Goal: Check status: Verify the current state of an ongoing process or item

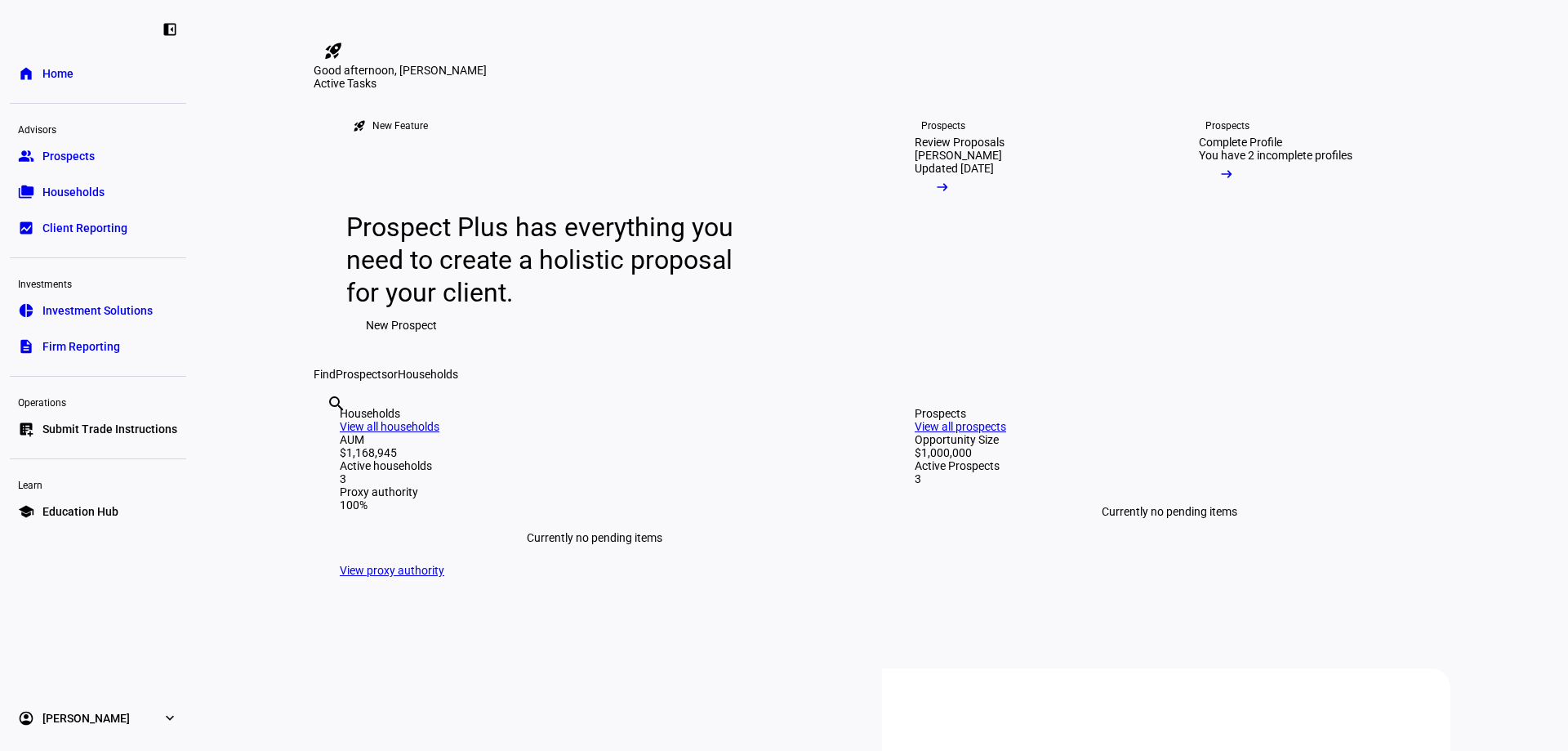
click at [62, 186] on span "Households" at bounding box center [74, 192] width 62 height 16
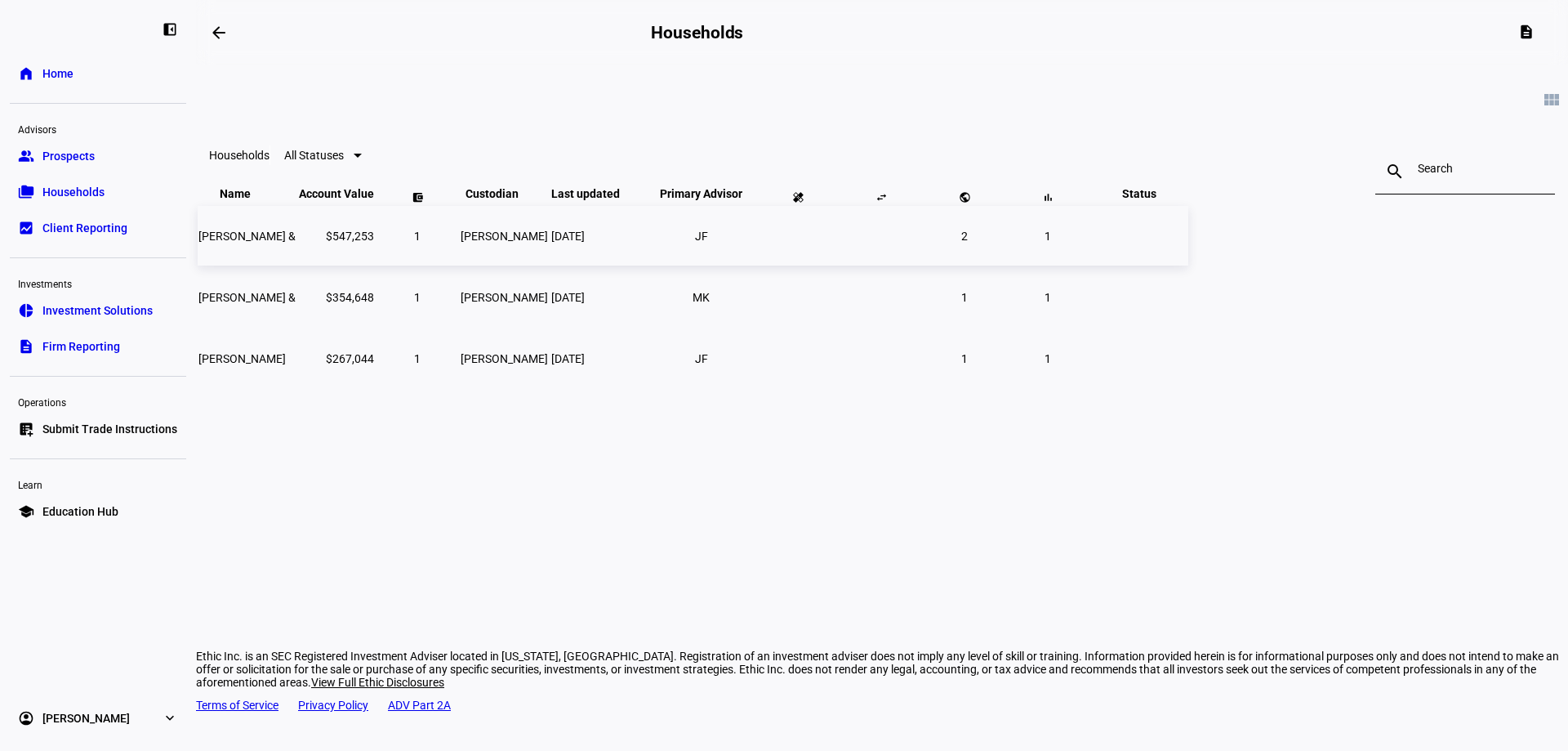
click at [375, 265] on td "$547,253" at bounding box center [336, 235] width 76 height 60
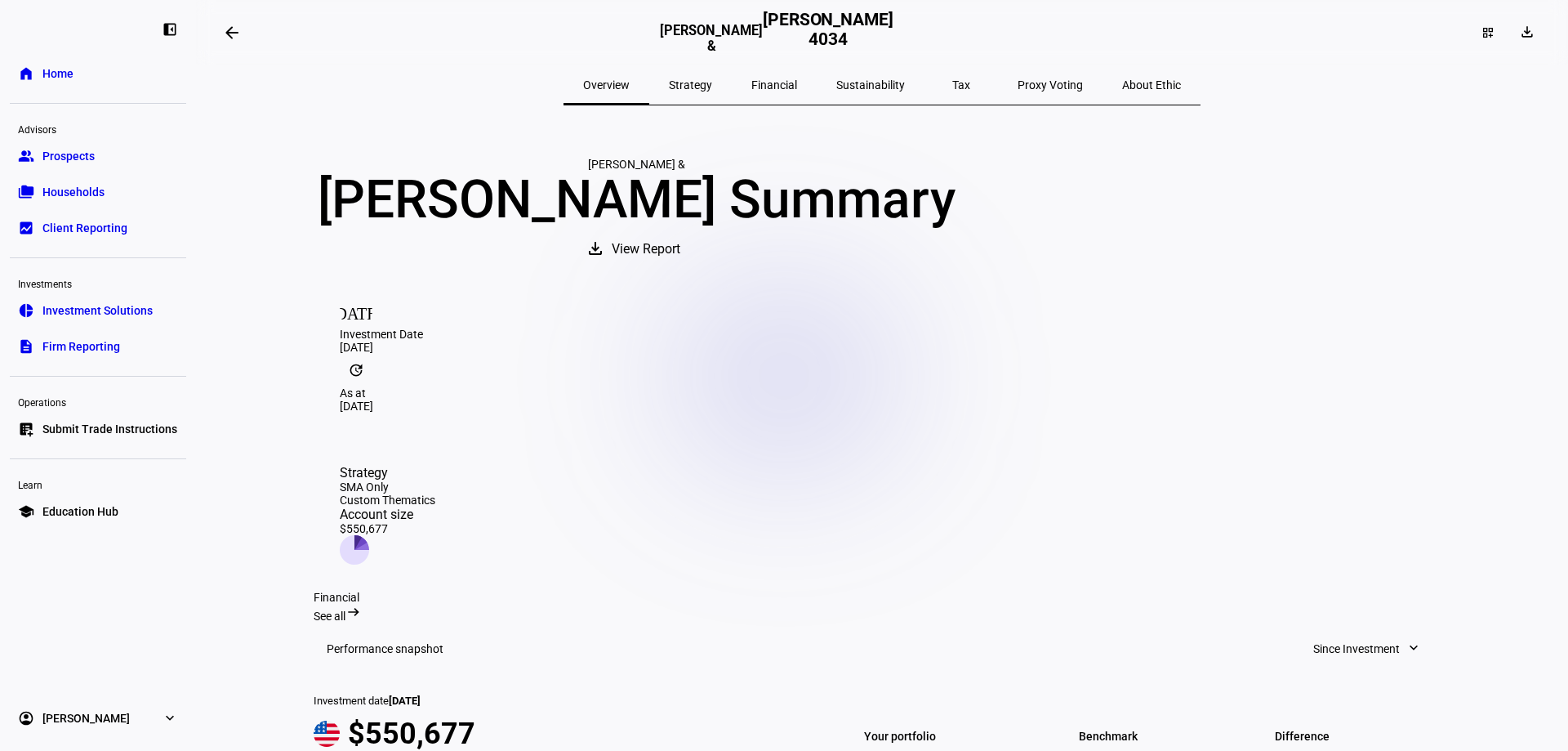
click at [255, 302] on eth-layout-page-content "arrow_backwards [PERSON_NAME] & [PERSON_NAME] 4034 dashboard_customize download…" at bounding box center [883, 376] width 1373 height 751
click at [797, 82] on span "Financial" at bounding box center [774, 85] width 45 height 12
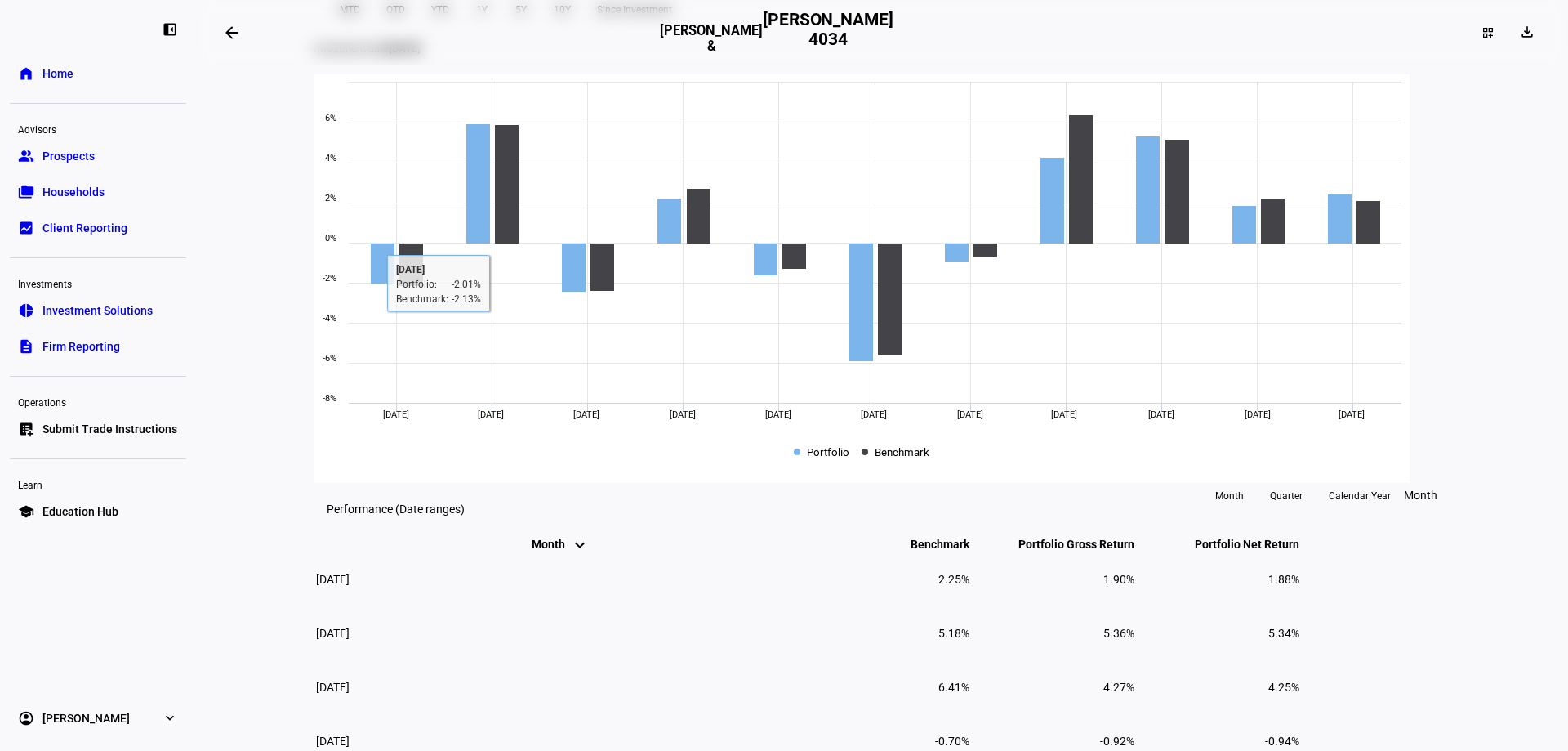
scroll to position [572, 0]
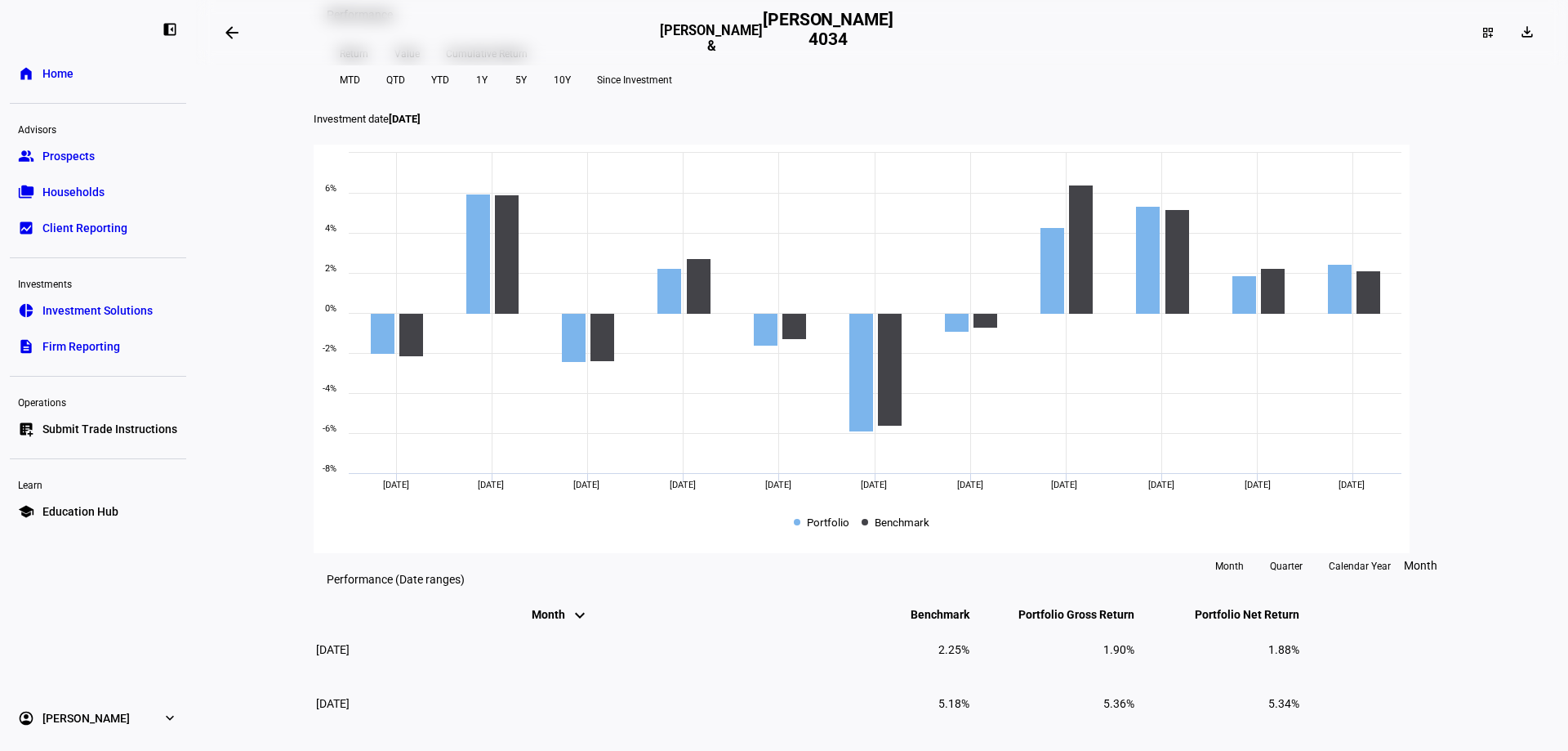
click at [503, 67] on span "Cumulative Return" at bounding box center [487, 54] width 82 height 26
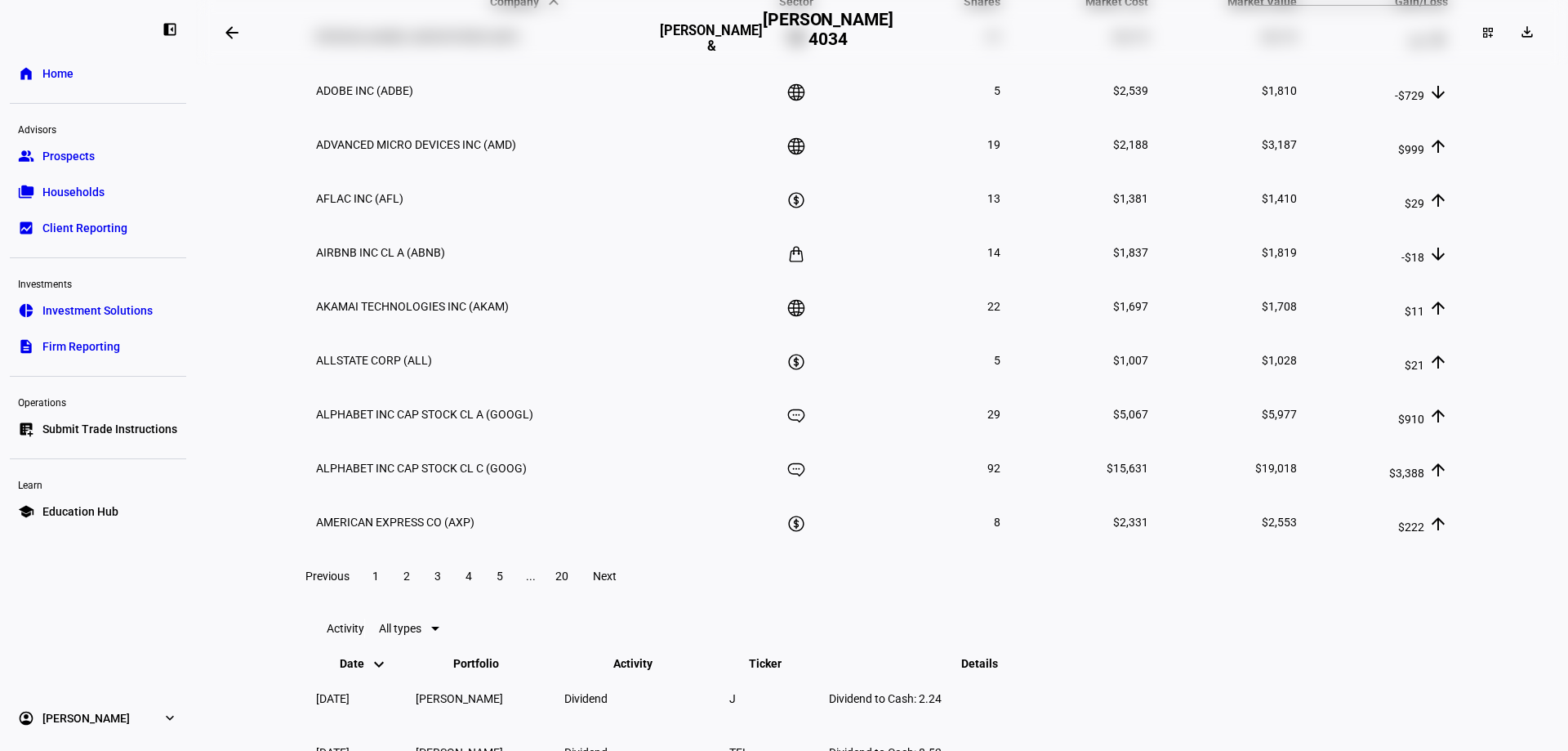
scroll to position [2532, 0]
